Goal: Task Accomplishment & Management: Complete application form

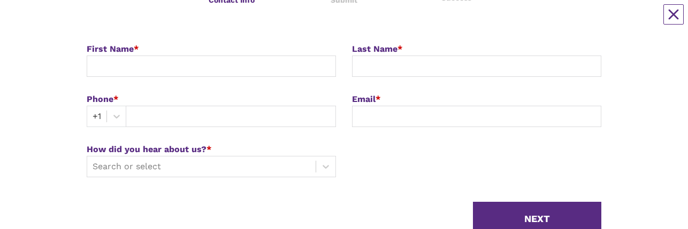
scroll to position [179, 0]
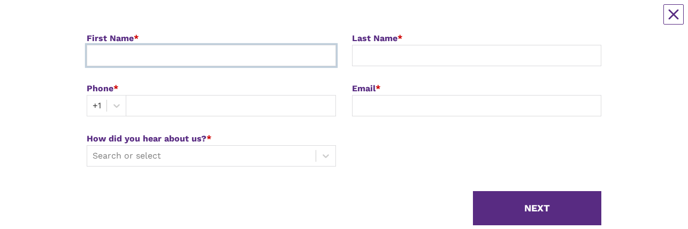
click at [166, 58] on input at bounding box center [211, 55] width 249 height 21
type input "Lauren"
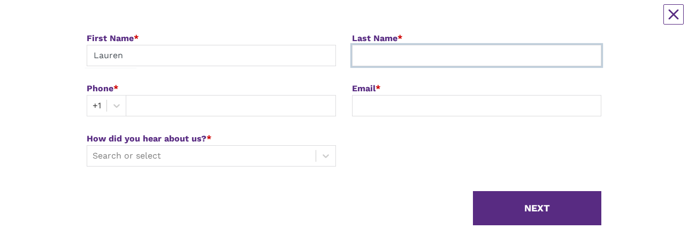
type input "[PERSON_NAME]"
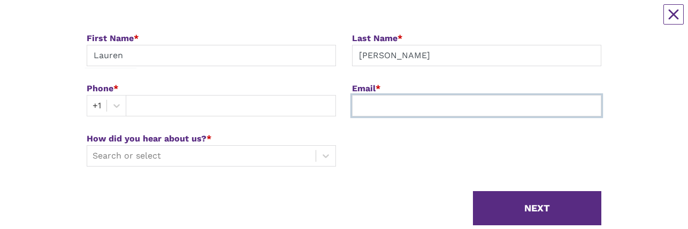
type input "[EMAIL_ADDRESS][DOMAIN_NAME]"
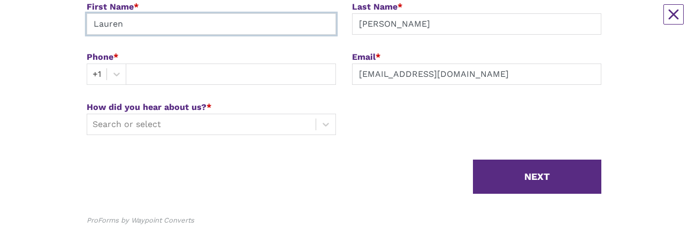
scroll to position [221, 0]
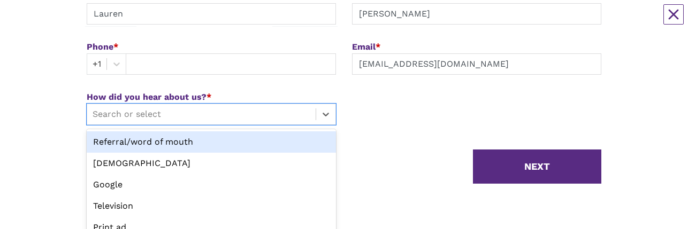
click at [121, 115] on div "How did you hear about us? * option Referral/word of mouth focused, 1 of 5. 5 r…" at bounding box center [211, 116] width 265 height 50
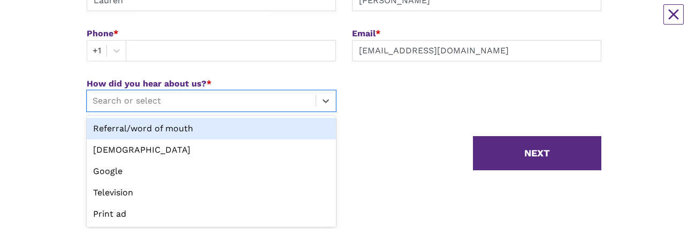
scroll to position [235, 0]
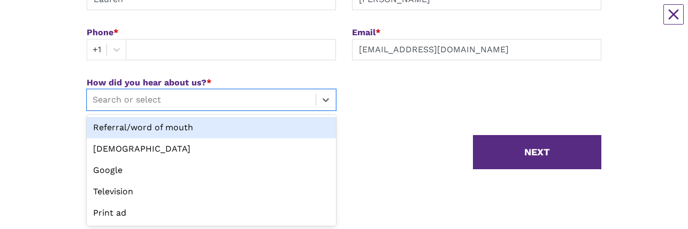
click at [196, 126] on div "Referral/word of mouth" at bounding box center [211, 127] width 249 height 21
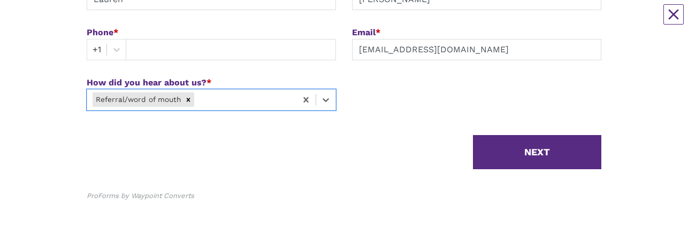
click at [59, 105] on div "Request Pricing 1 Contact Info 2 Submit 3 Success Contact Info Part 1 of 3 Firs…" at bounding box center [343, 0] width 671 height 451
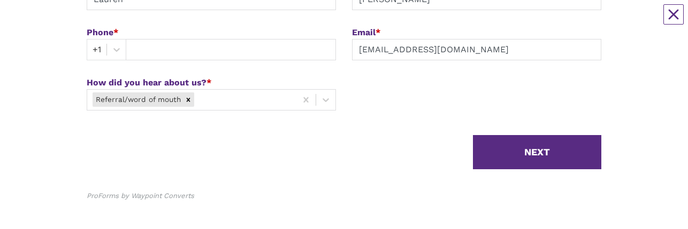
scroll to position [242, 0]
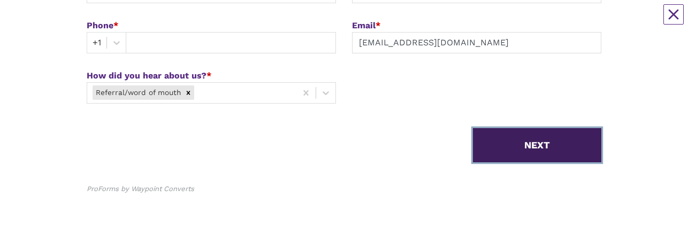
click at [539, 144] on button "NEXT" at bounding box center [537, 145] width 128 height 34
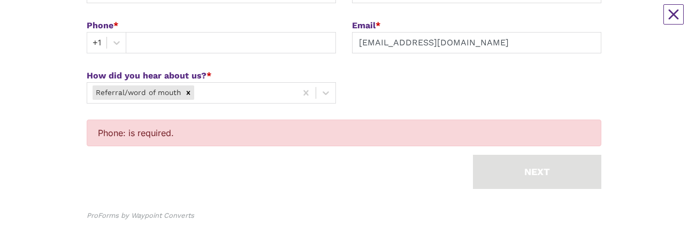
click at [488, 128] on div "Phone: is required." at bounding box center [344, 133] width 514 height 27
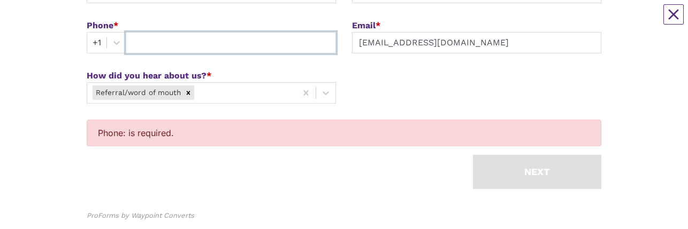
click at [152, 41] on input "text" at bounding box center [231, 42] width 210 height 21
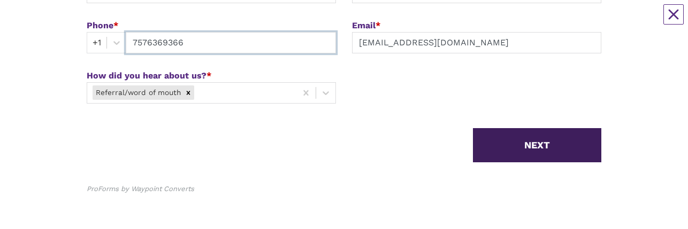
type input "7576369366"
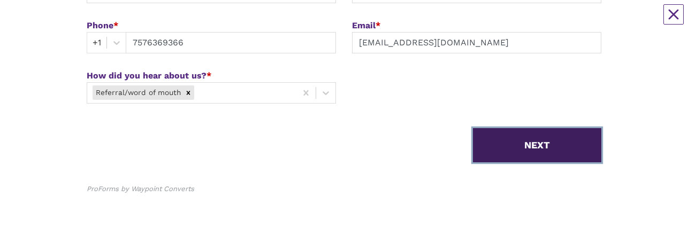
click at [541, 135] on button "NEXT" at bounding box center [537, 145] width 128 height 34
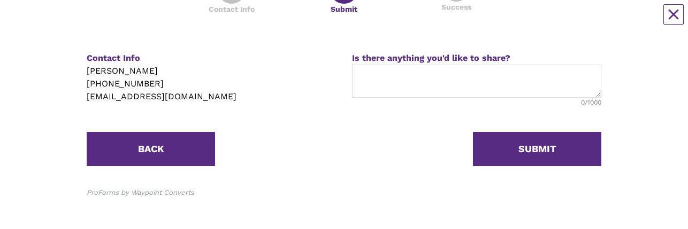
scroll to position [163, 0]
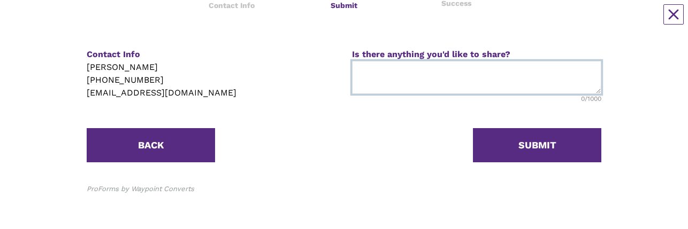
click at [373, 76] on textarea at bounding box center [476, 77] width 249 height 33
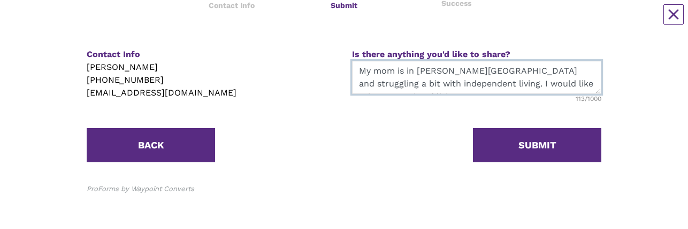
scroll to position [8, 0]
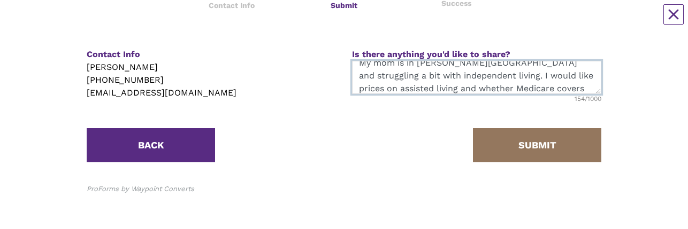
type textarea "My mom is in [PERSON_NAME][GEOGRAPHIC_DATA] and struggling a bit with independe…"
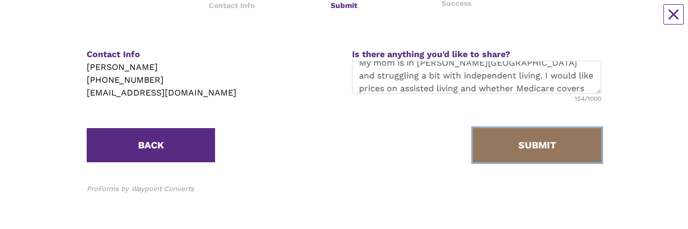
click at [554, 141] on button "SUBMIT" at bounding box center [537, 145] width 128 height 34
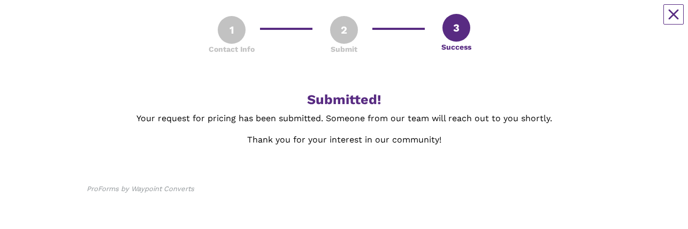
scroll to position [120, 0]
